Goal: Book appointment/travel/reservation

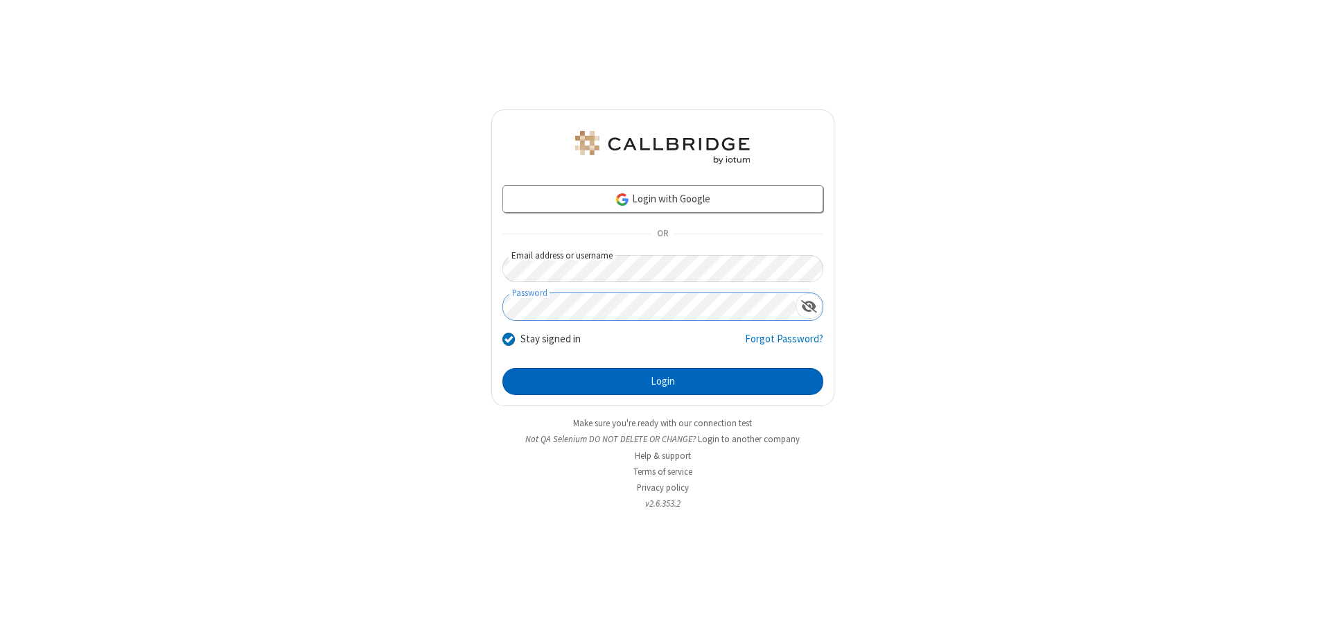
click at [663, 381] on button "Login" at bounding box center [663, 382] width 321 height 28
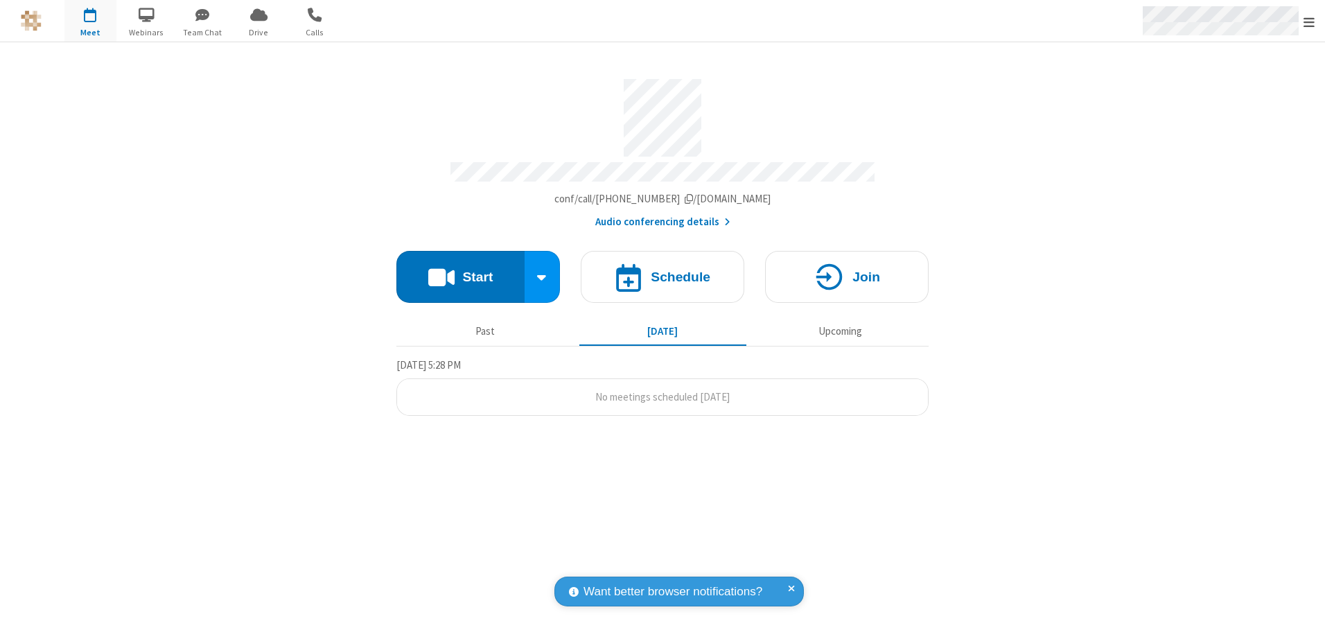
click at [1309, 21] on span "Open menu" at bounding box center [1309, 22] width 11 height 14
click at [90, 21] on span "button" at bounding box center [90, 15] width 52 height 24
click at [663, 272] on h4 "Schedule" at bounding box center [681, 276] width 60 height 13
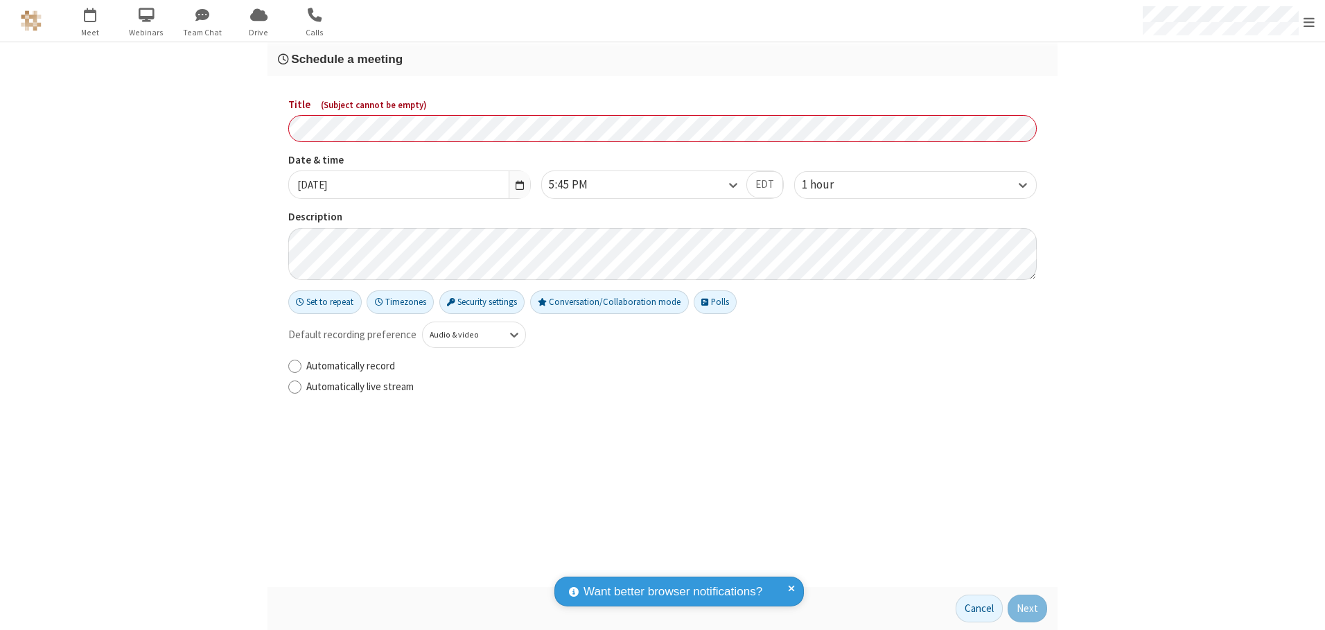
click at [663, 59] on h3 "Schedule a meeting" at bounding box center [662, 59] width 769 height 13
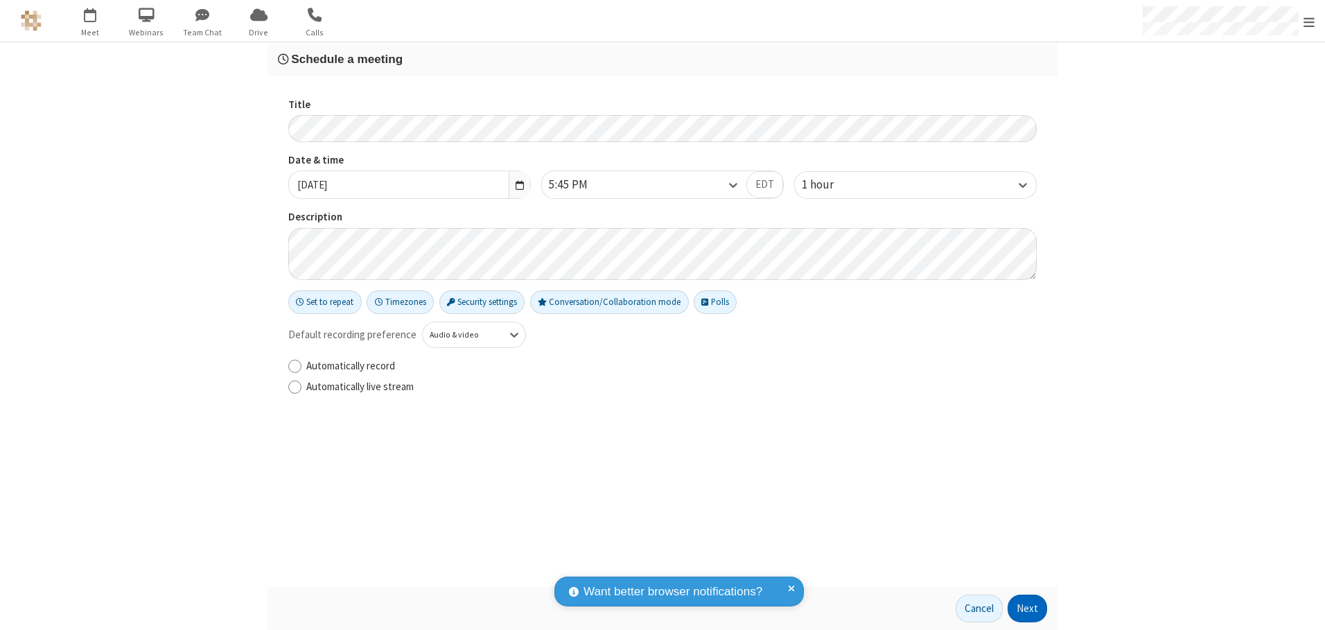
click at [1028, 609] on button "Next" at bounding box center [1028, 609] width 40 height 28
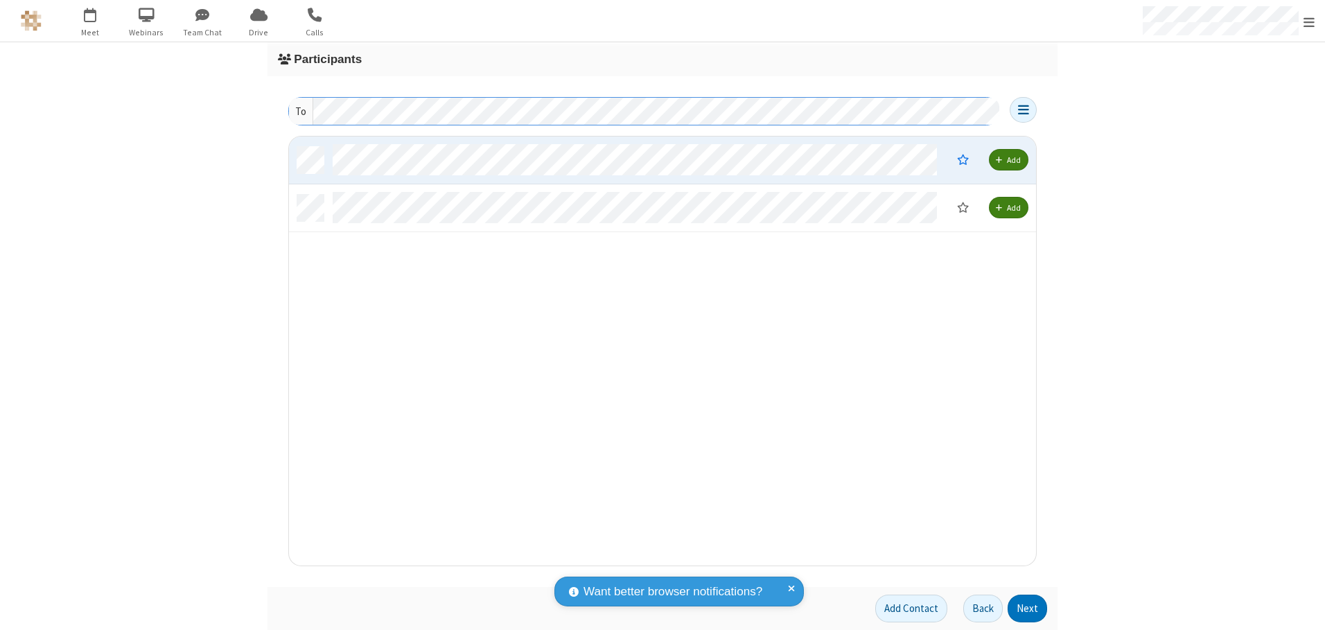
scroll to position [419, 737]
click at [1028, 609] on button "Next" at bounding box center [1028, 609] width 40 height 28
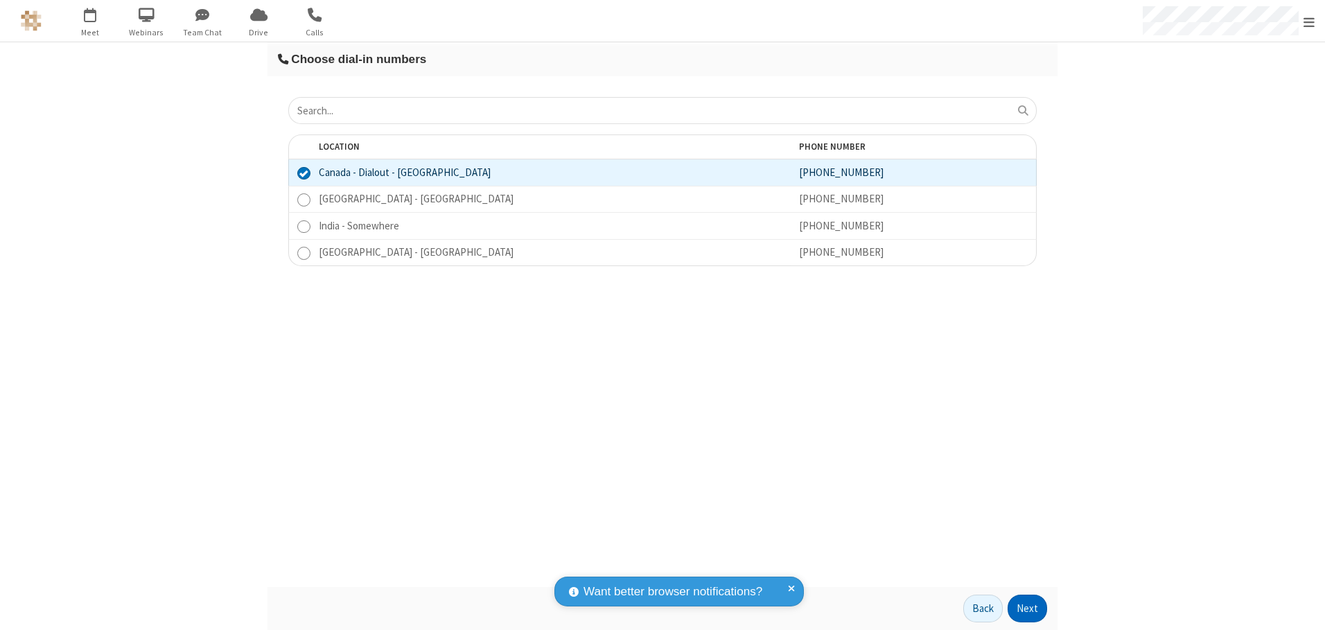
click at [1028, 609] on button "Next" at bounding box center [1028, 609] width 40 height 28
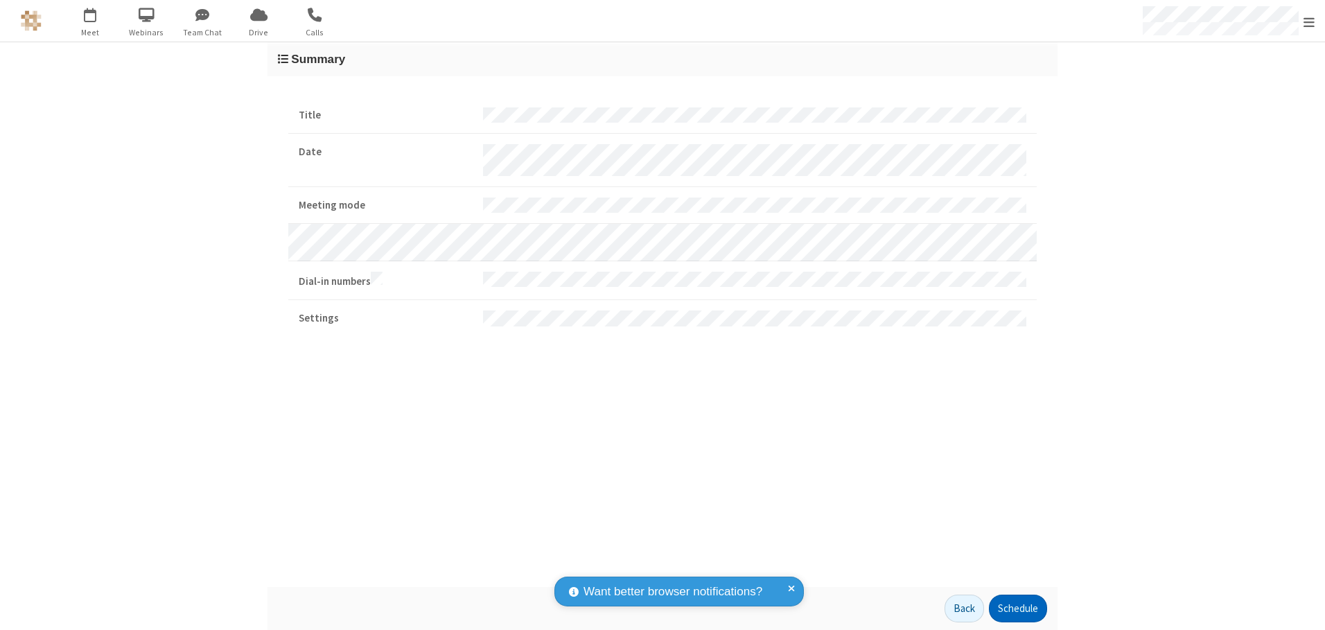
click at [1018, 609] on button "Schedule" at bounding box center [1018, 609] width 58 height 28
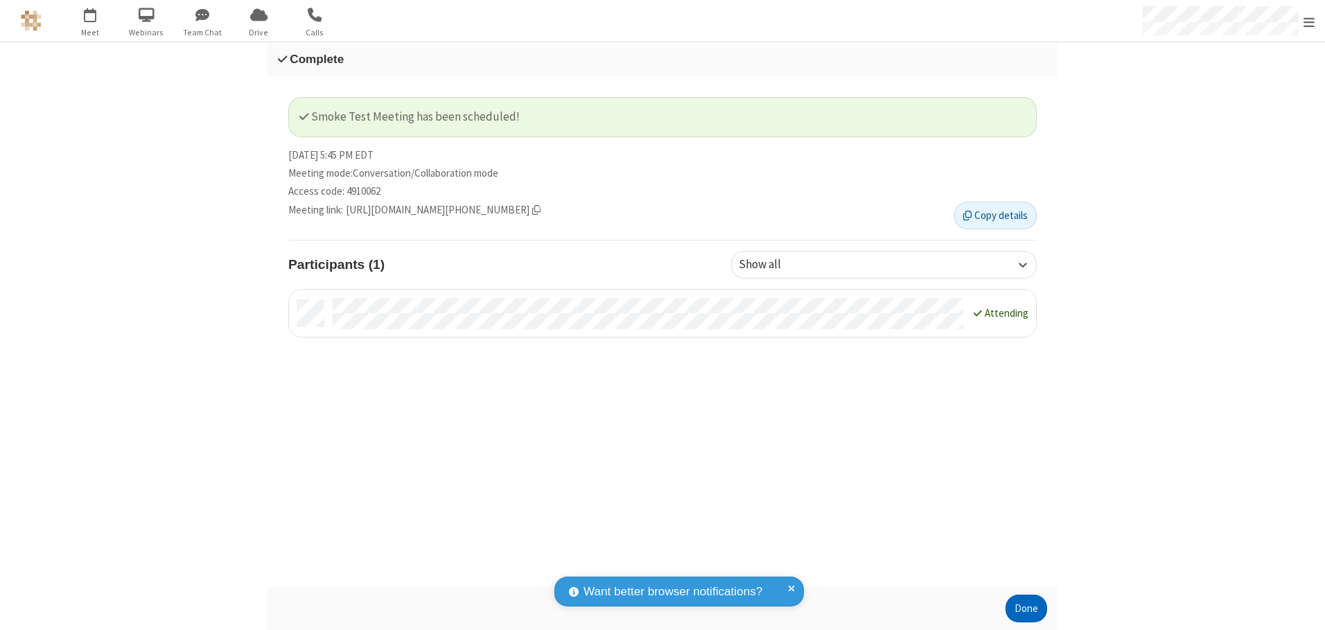
click at [1027, 609] on button "Done" at bounding box center [1027, 609] width 42 height 28
